Goal: Task Accomplishment & Management: Use online tool/utility

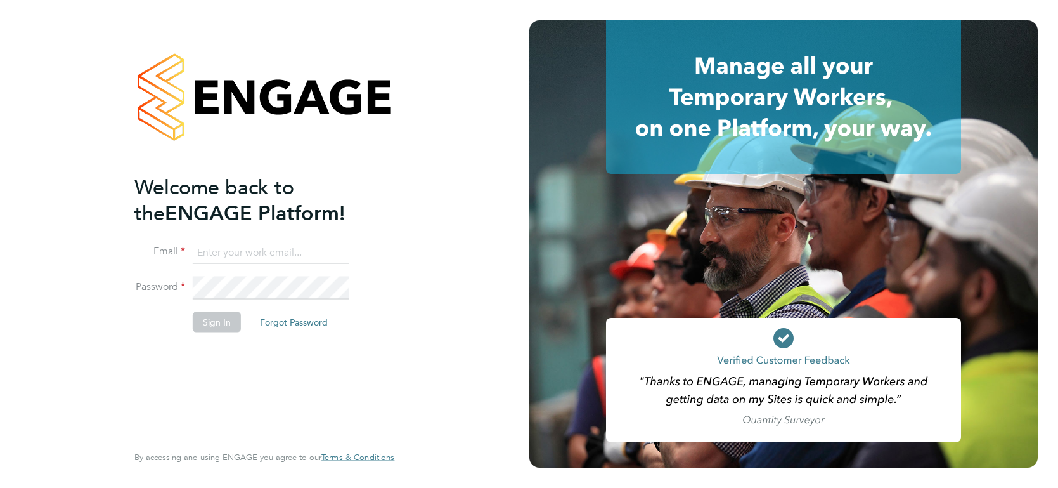
type input "[PERSON_NAME][EMAIL_ADDRESS][PERSON_NAME][DOMAIN_NAME]"
click at [191, 326] on li "Sign In Forgot Password" at bounding box center [257, 327] width 247 height 33
click at [200, 323] on button "Sign In" at bounding box center [217, 321] width 48 height 20
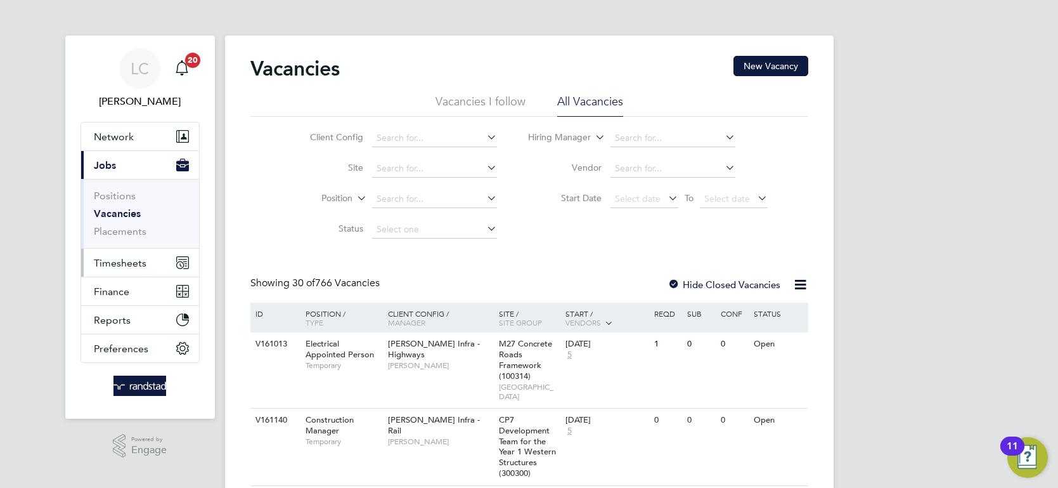
click at [144, 260] on span "Timesheets" at bounding box center [120, 263] width 53 height 12
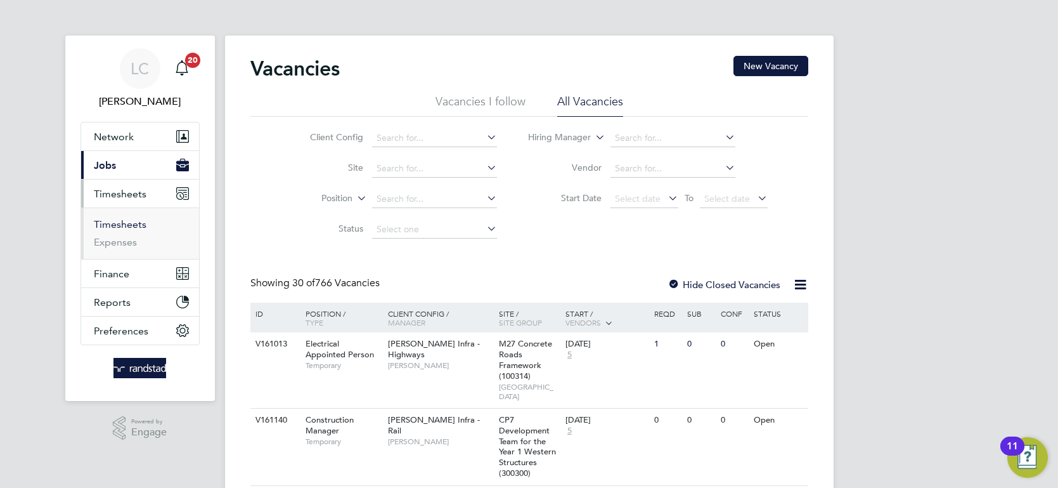
click at [133, 228] on link "Timesheets" at bounding box center [120, 224] width 53 height 12
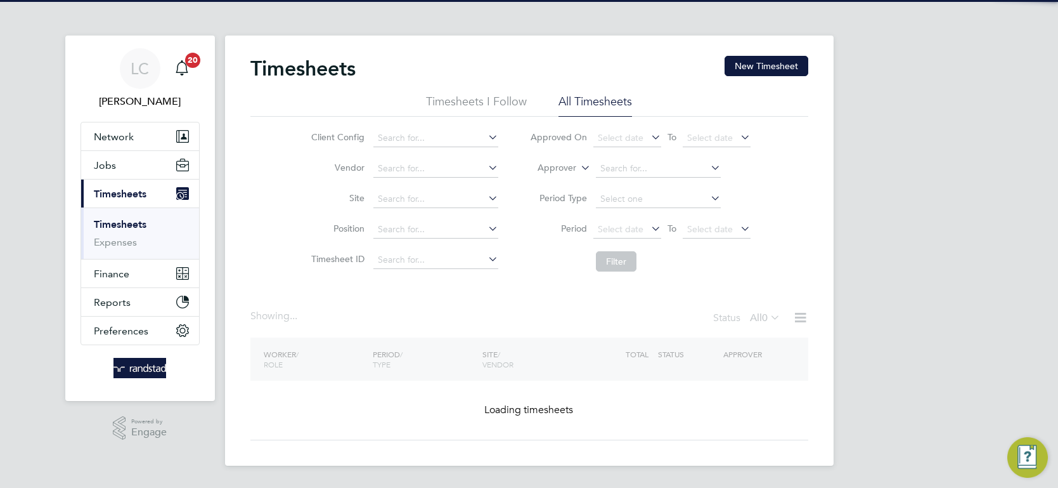
click at [573, 168] on label "Approver" at bounding box center [547, 168] width 57 height 13
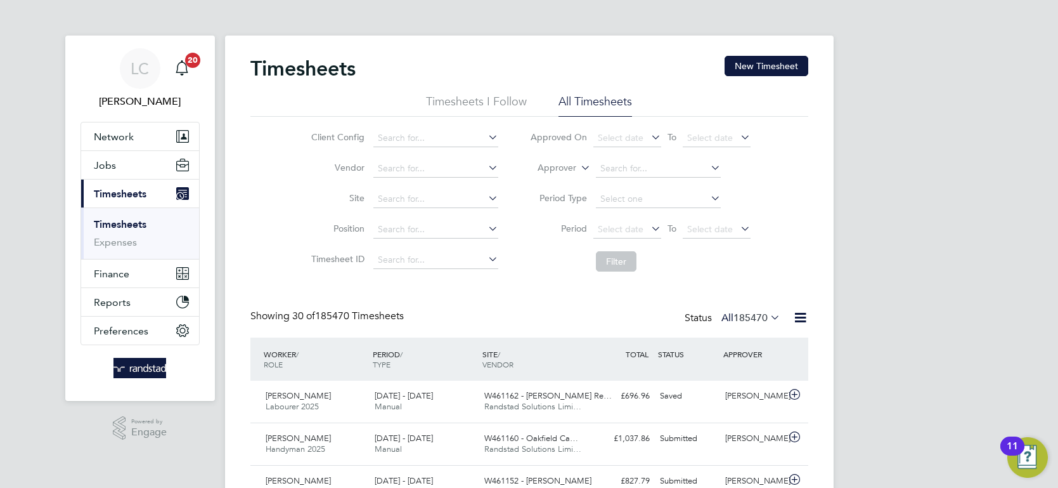
click at [562, 164] on label "Approver" at bounding box center [547, 168] width 57 height 13
click at [548, 179] on li "Worker" at bounding box center [546, 182] width 62 height 16
click at [650, 165] on input at bounding box center [658, 169] width 125 height 18
type input "Ricky Noble"
click at [663, 180] on li "Ricky Noble" at bounding box center [659, 186] width 126 height 17
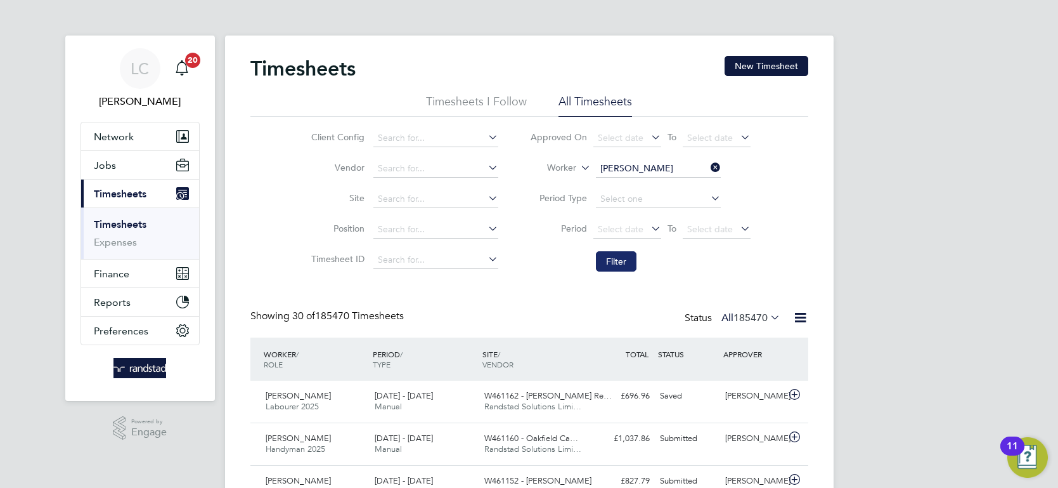
click at [617, 257] on button "Filter" at bounding box center [616, 261] width 41 height 20
click at [914, 130] on div "LC Luke Carter Notifications 20 Applications: Network Team Members Businesses S…" at bounding box center [529, 277] width 1058 height 554
click at [708, 162] on icon at bounding box center [708, 168] width 0 height 18
click at [646, 169] on input at bounding box center [658, 169] width 125 height 18
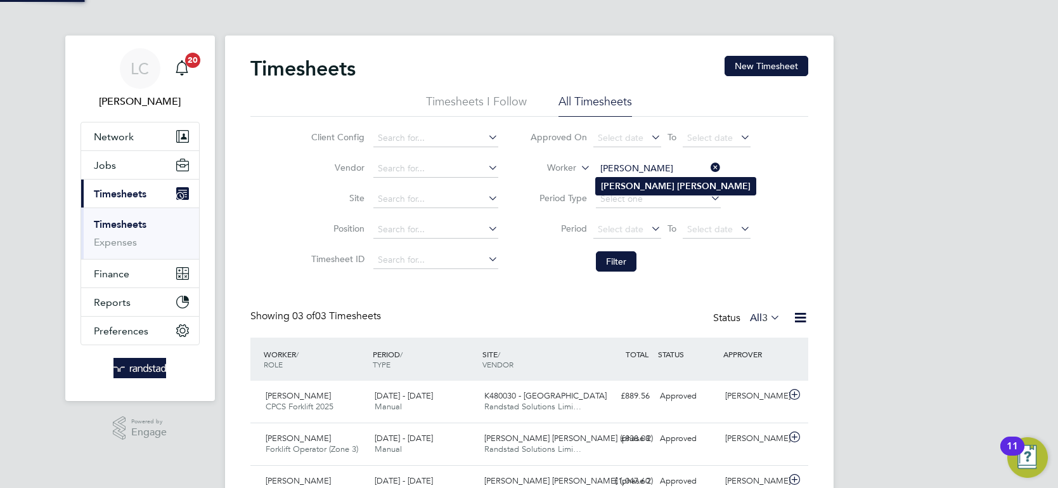
type input "Nyle Coates"
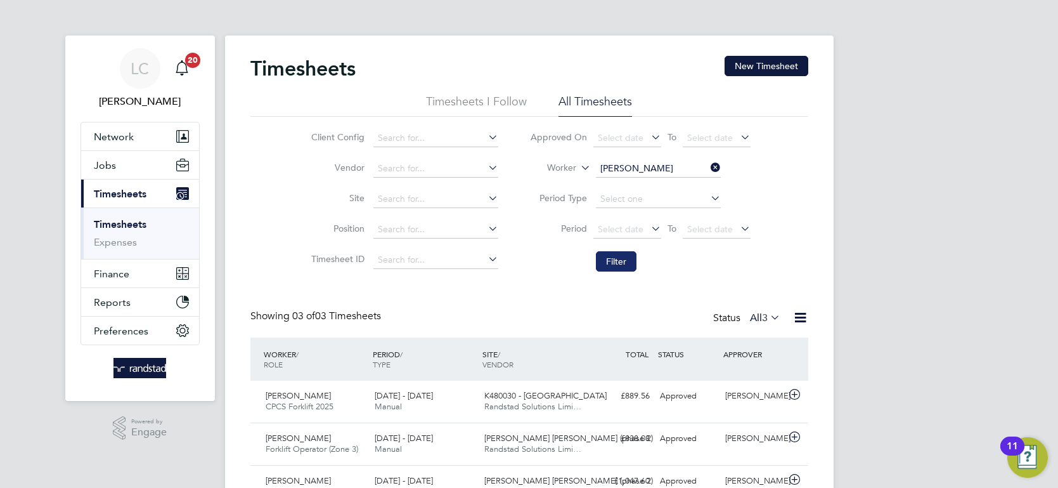
click at [624, 270] on button "Filter" at bounding box center [616, 261] width 41 height 20
click at [708, 162] on icon at bounding box center [708, 168] width 0 height 18
click at [686, 162] on input at bounding box center [658, 169] width 125 height 18
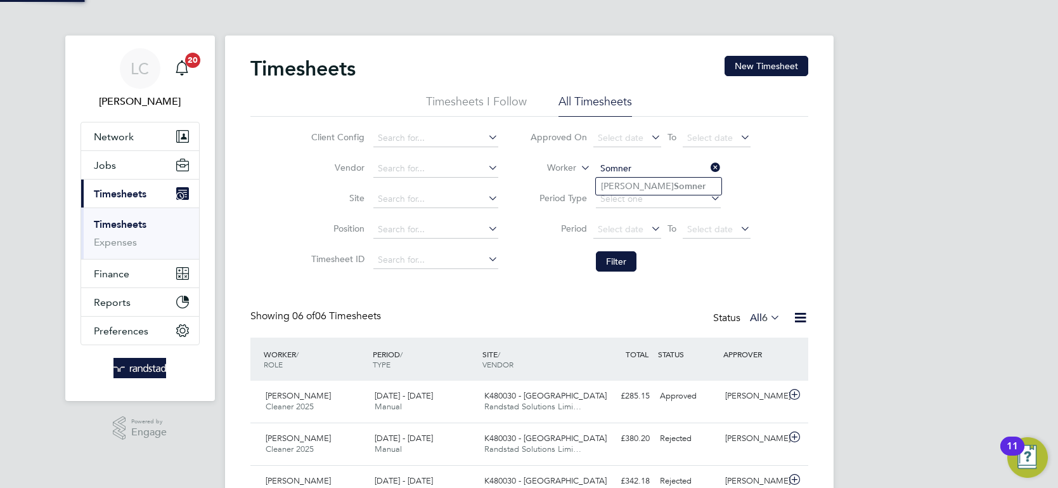
click at [681, 185] on li "Matthew Somner" at bounding box center [659, 186] width 126 height 17
type input "Matthew Somner"
click at [616, 263] on button "Filter" at bounding box center [616, 261] width 41 height 20
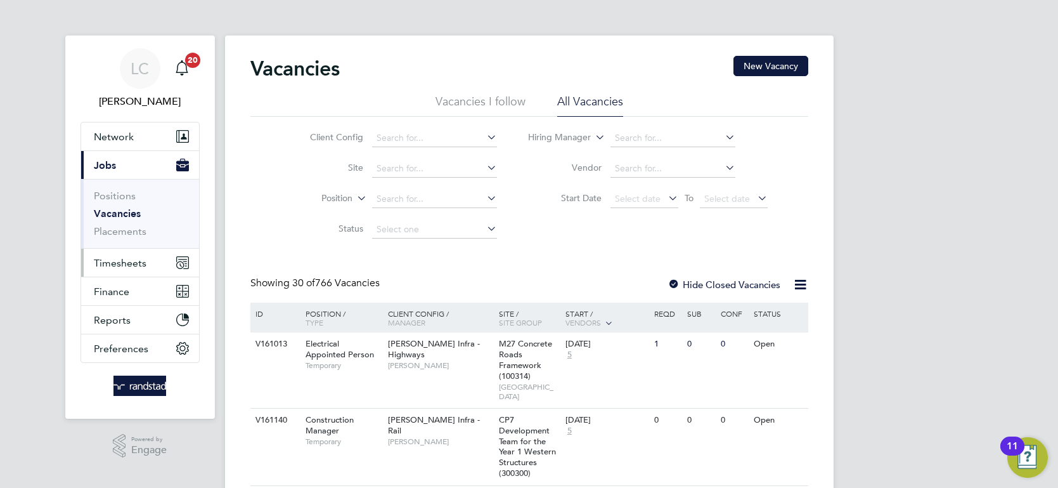
click at [131, 261] on span "Timesheets" at bounding box center [120, 263] width 53 height 12
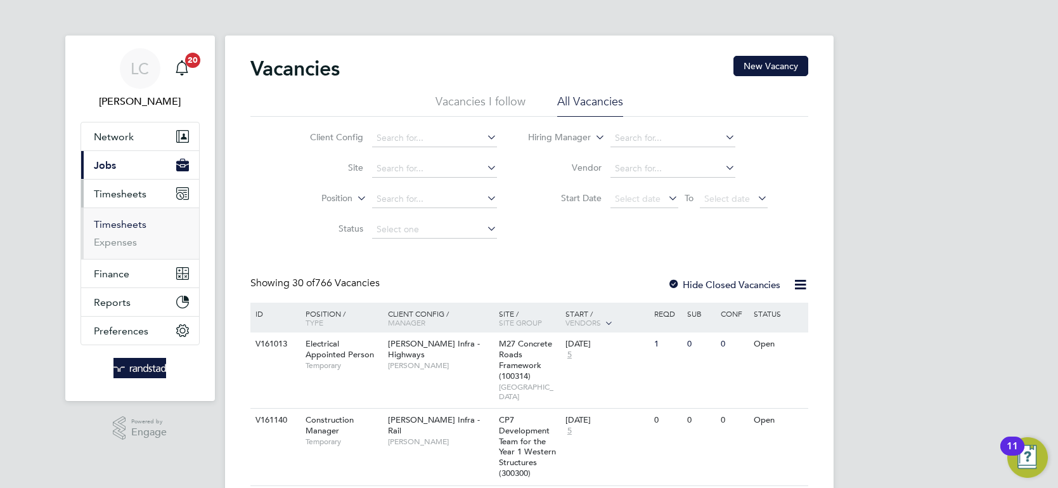
click at [127, 225] on link "Timesheets" at bounding box center [120, 224] width 53 height 12
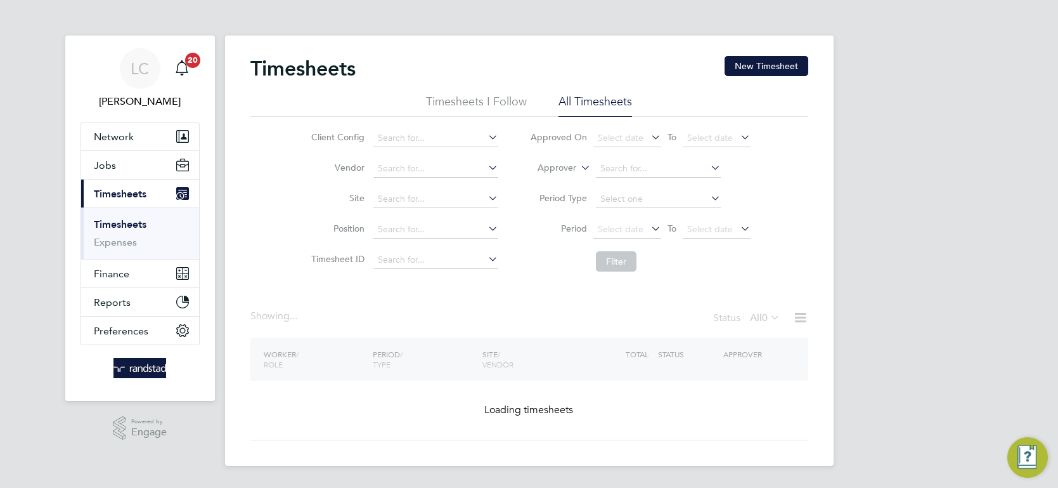
click at [564, 165] on label "Approver" at bounding box center [547, 168] width 57 height 13
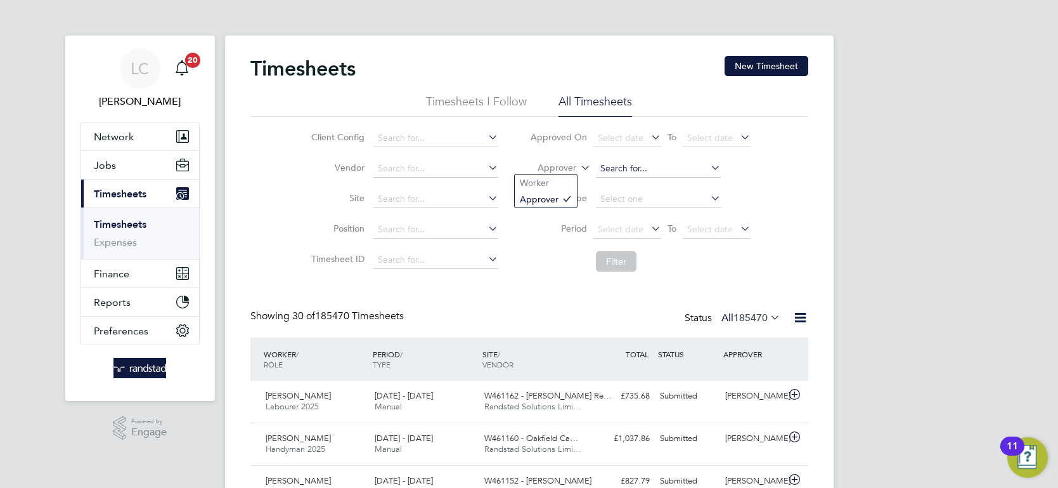
click at [606, 160] on input at bounding box center [658, 169] width 125 height 18
click at [576, 172] on li "Approver" at bounding box center [640, 168] width 252 height 30
click at [575, 169] on label "Approver" at bounding box center [547, 168] width 57 height 13
click at [553, 179] on li "Worker" at bounding box center [546, 182] width 62 height 16
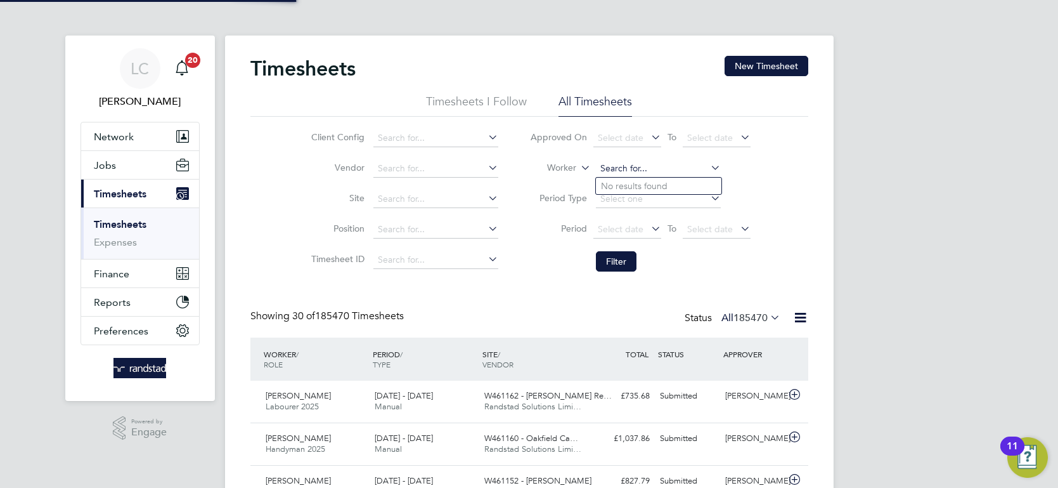
click at [605, 164] on input at bounding box center [658, 169] width 125 height 18
type input "archie mi"
click at [708, 164] on icon at bounding box center [708, 168] width 0 height 18
click at [666, 164] on input at bounding box center [658, 169] width 125 height 18
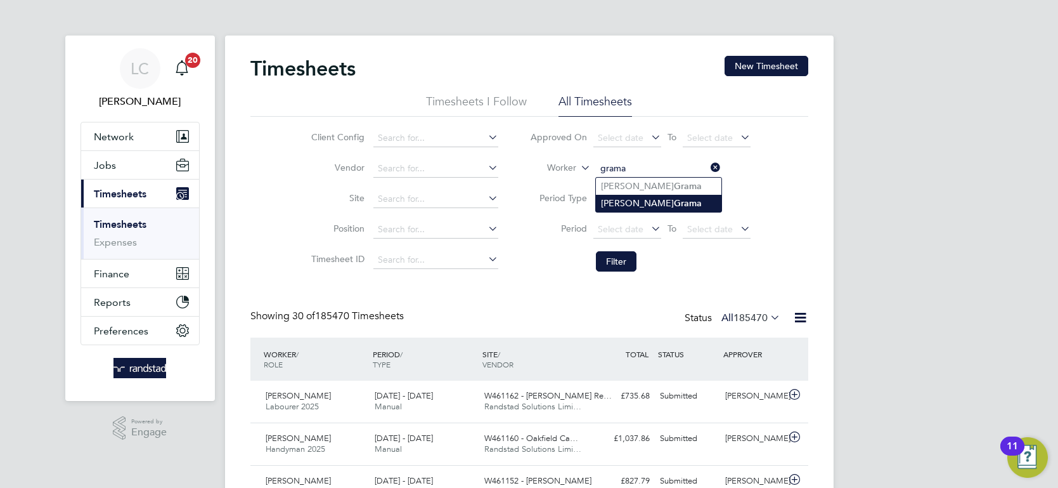
click at [700, 202] on li "Daniel Grama" at bounding box center [659, 203] width 126 height 17
type input "Daniel Grama"
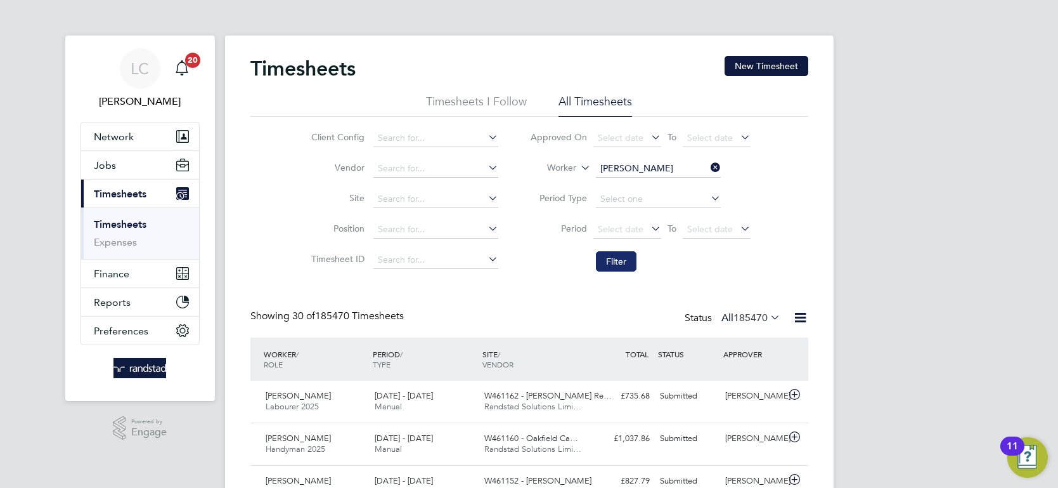
click at [625, 260] on button "Filter" at bounding box center [616, 261] width 41 height 20
